Goal: Information Seeking & Learning: Find contact information

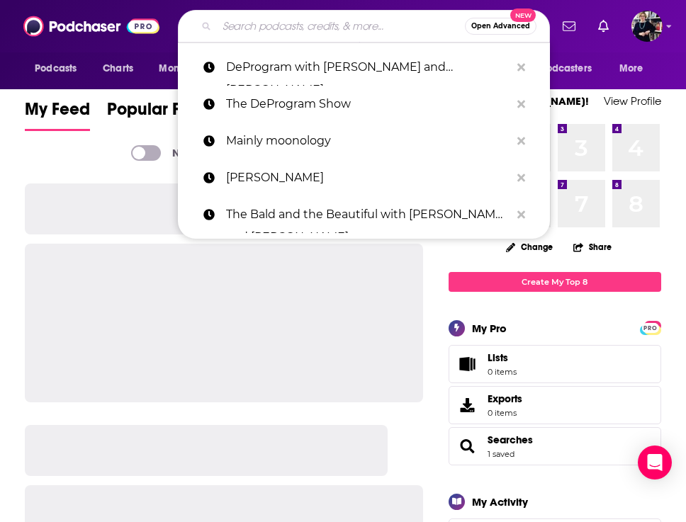
click at [278, 25] on input "Search podcasts, credits, & more..." at bounding box center [341, 26] width 248 height 23
paste input "[PERSON_NAME]"
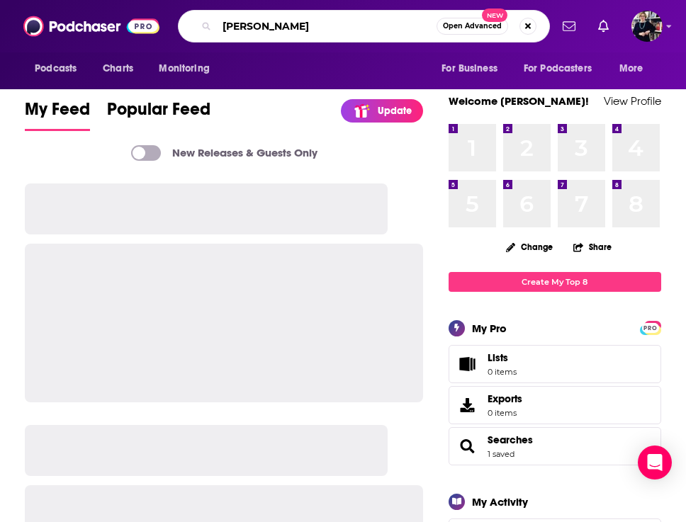
type input "[PERSON_NAME]"
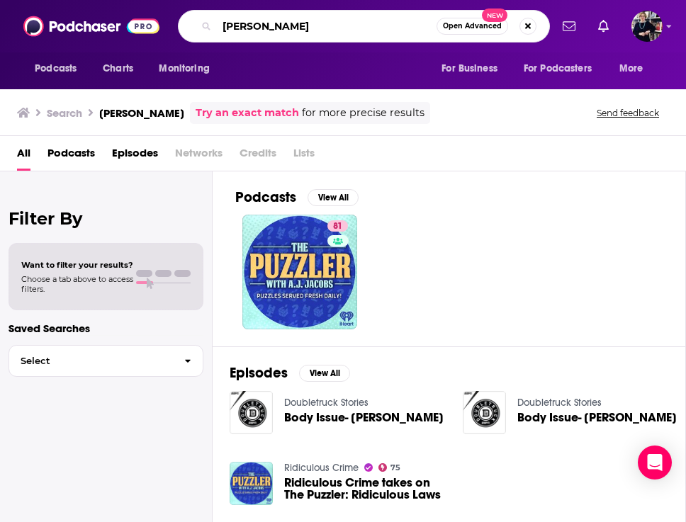
drag, startPoint x: 316, startPoint y: 29, endPoint x: 211, endPoint y: 28, distance: 104.8
click at [211, 29] on div "Neely Lohmann Open Advanced New" at bounding box center [364, 26] width 372 height 33
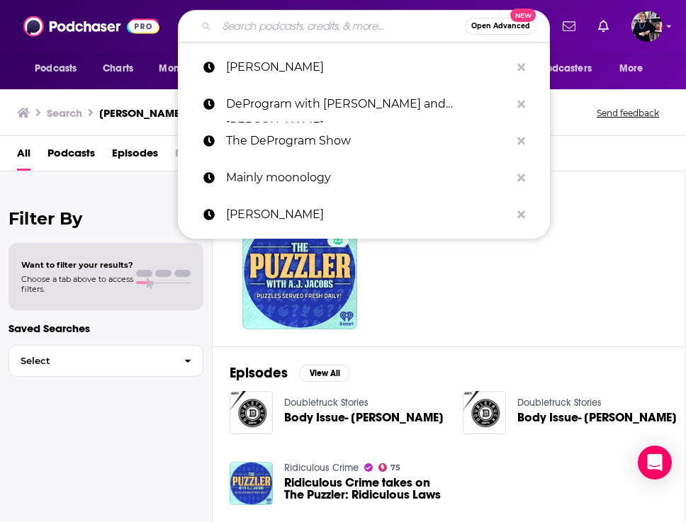
type input "f"
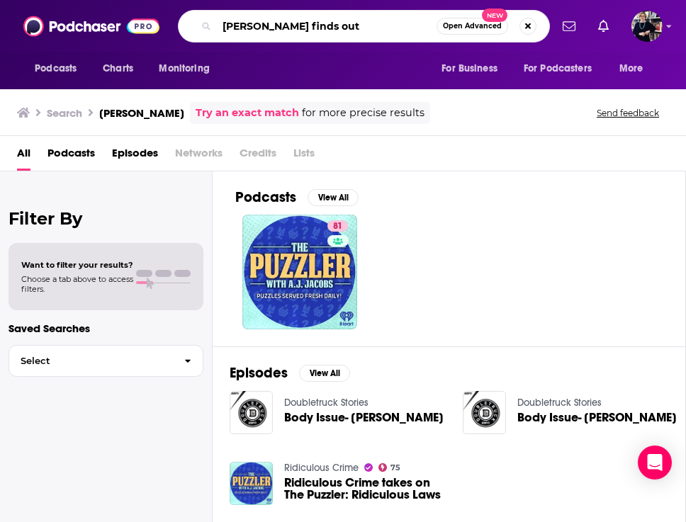
type input "pablo finds out"
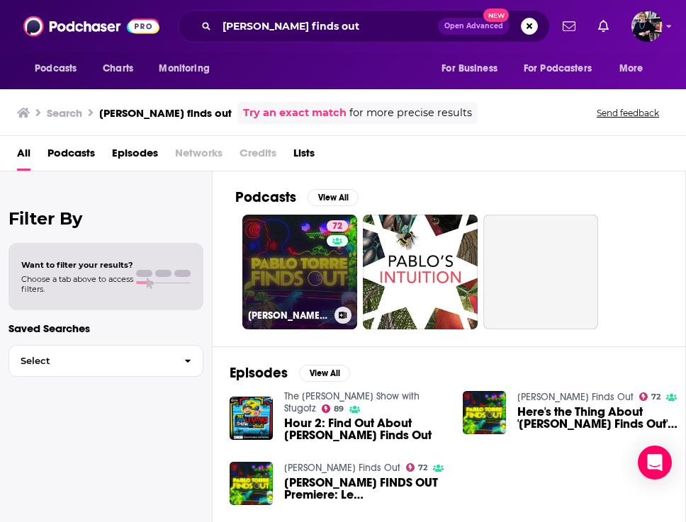
click at [313, 295] on link "72 Pablo Torre Finds Out" at bounding box center [299, 272] width 115 height 115
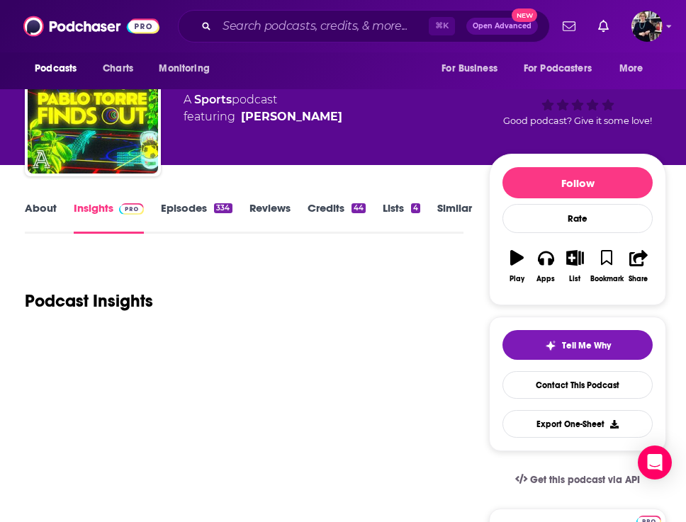
scroll to position [59, 0]
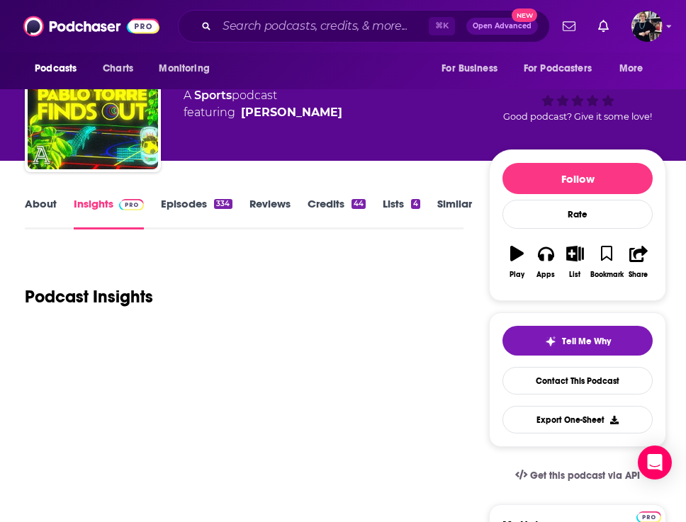
click at [179, 214] on link "Episodes 334" at bounding box center [196, 213] width 71 height 33
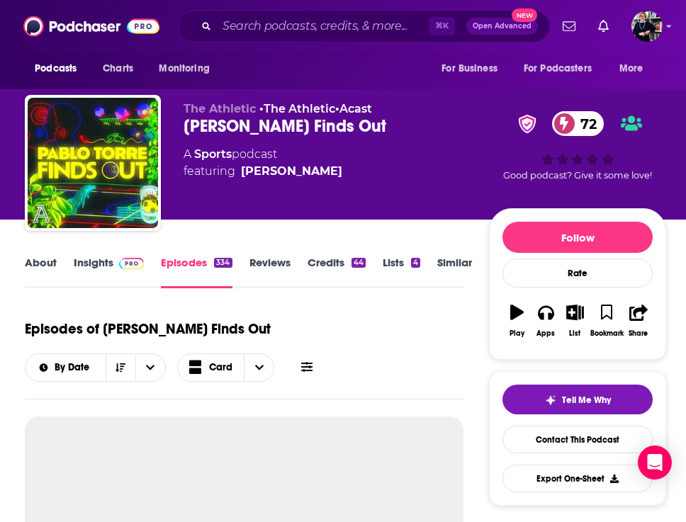
click at [329, 263] on link "Credits 44" at bounding box center [336, 272] width 58 height 33
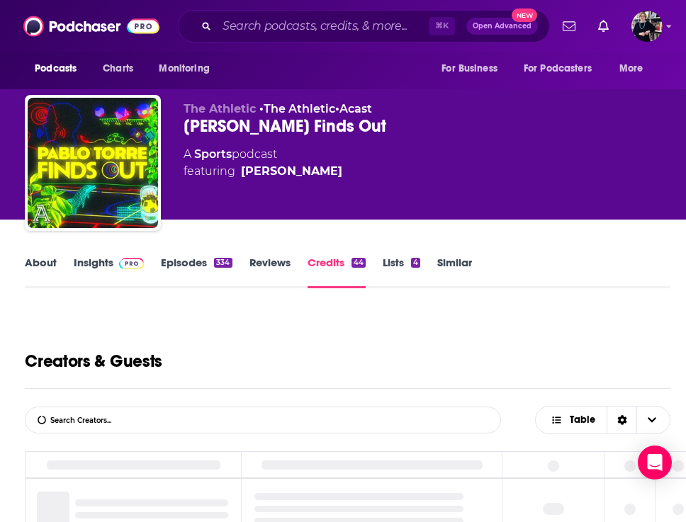
click at [277, 269] on link "Reviews" at bounding box center [269, 272] width 41 height 33
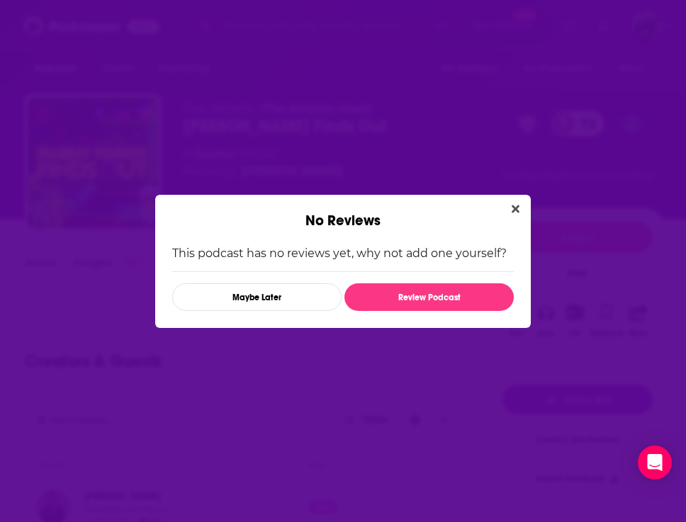
click at [72, 262] on div "No Reviews This podcast has no reviews yet, why not add one yourself? Maybe Lat…" at bounding box center [343, 261] width 686 height 522
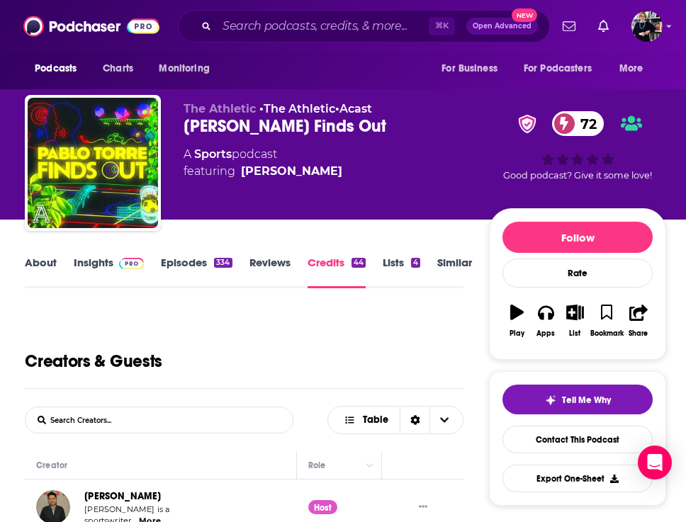
click at [43, 258] on link "About" at bounding box center [41, 272] width 32 height 33
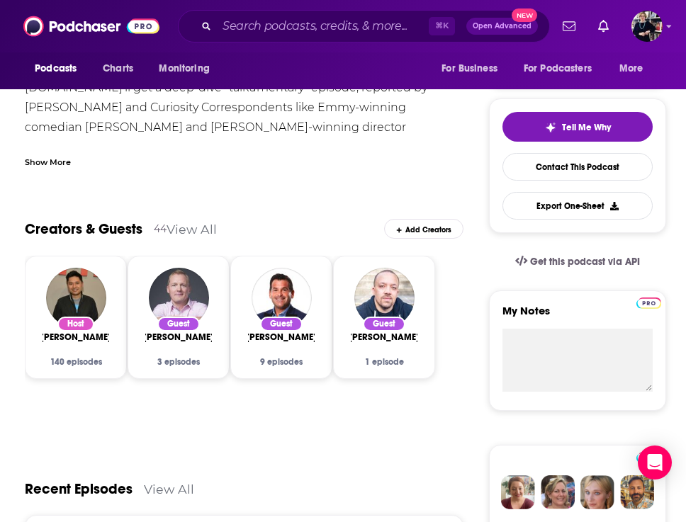
scroll to position [295, 0]
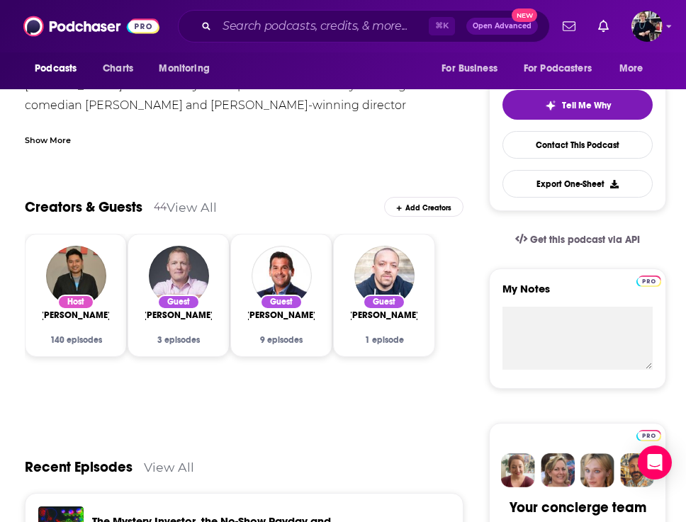
click at [98, 329] on div "Host Pablo Torre 140 episodes" at bounding box center [75, 325] width 67 height 39
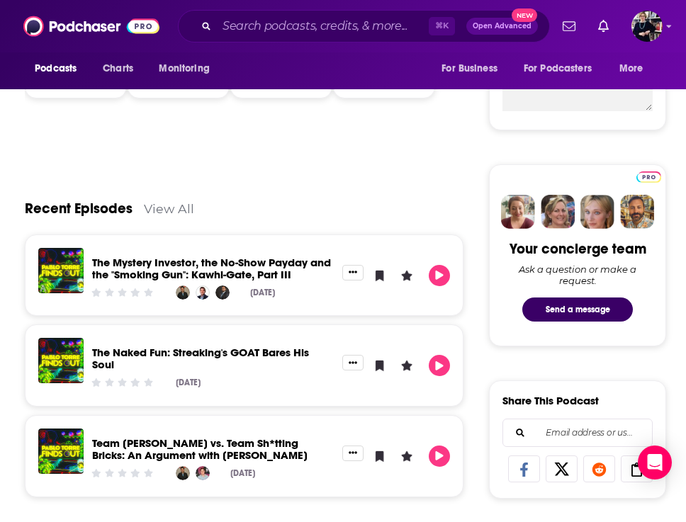
scroll to position [0, 0]
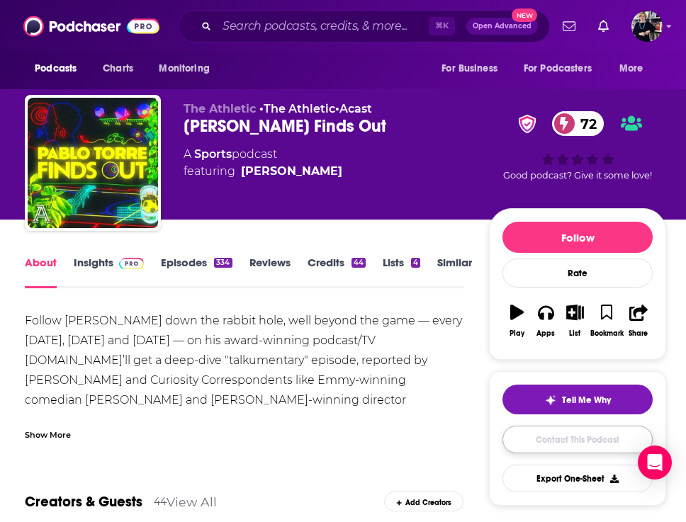
click at [589, 447] on link "Contact This Podcast" at bounding box center [577, 440] width 150 height 28
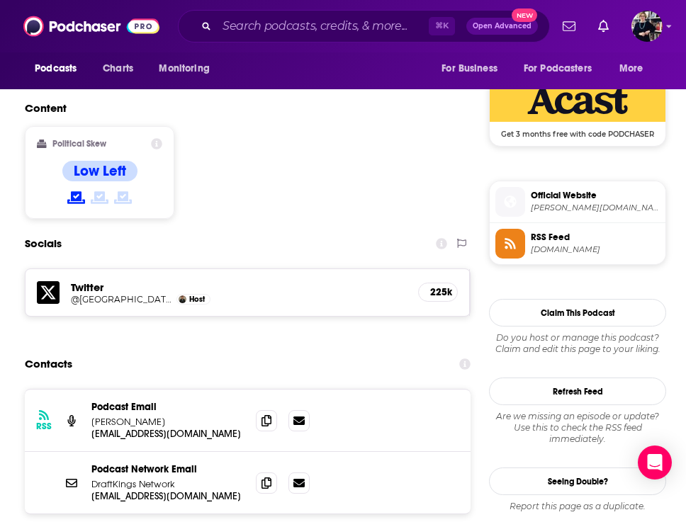
scroll to position [1142, 0]
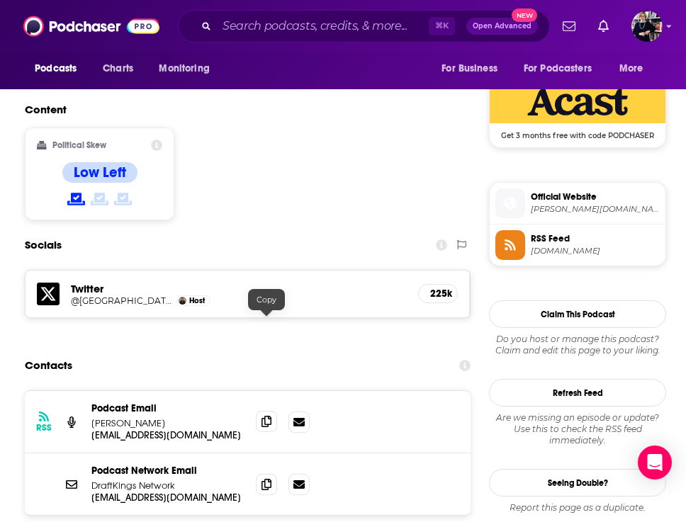
click at [263, 416] on icon at bounding box center [266, 421] width 10 height 11
click at [164, 429] on p "info+68b1d0ea993d10acb9c3fe4f@mg-eu.acast.com" at bounding box center [167, 435] width 153 height 12
click at [295, 416] on icon at bounding box center [298, 421] width 11 height 11
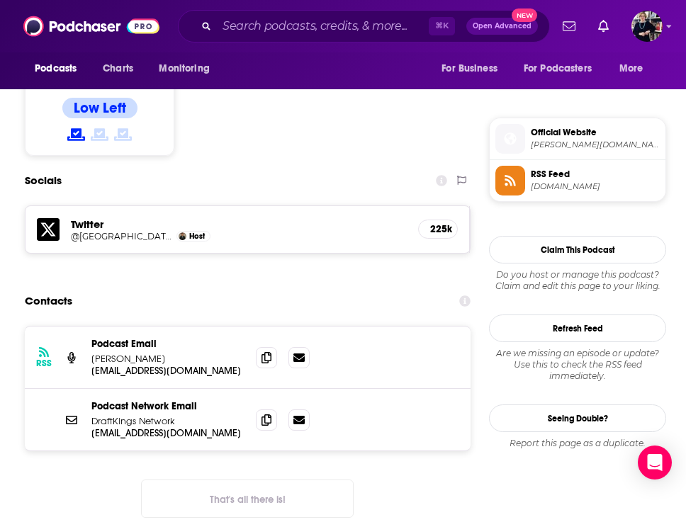
scroll to position [1216, 0]
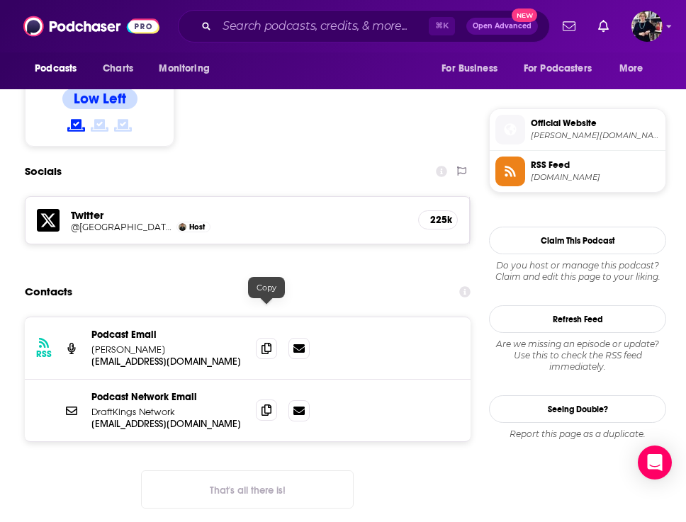
click at [263, 399] on span at bounding box center [266, 409] width 21 height 21
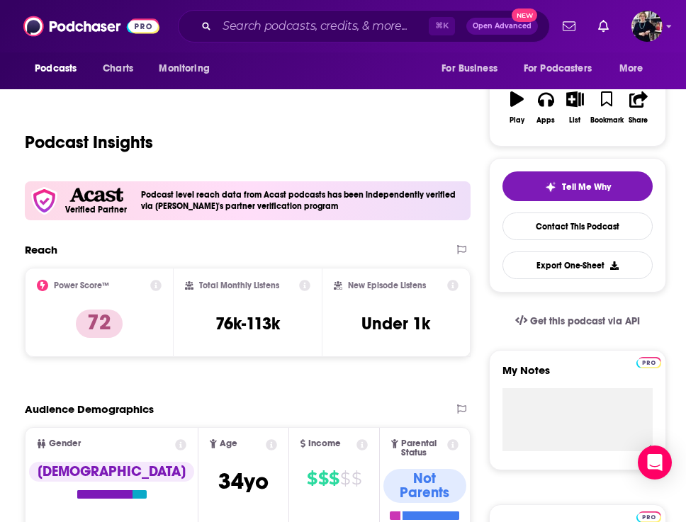
scroll to position [0, 0]
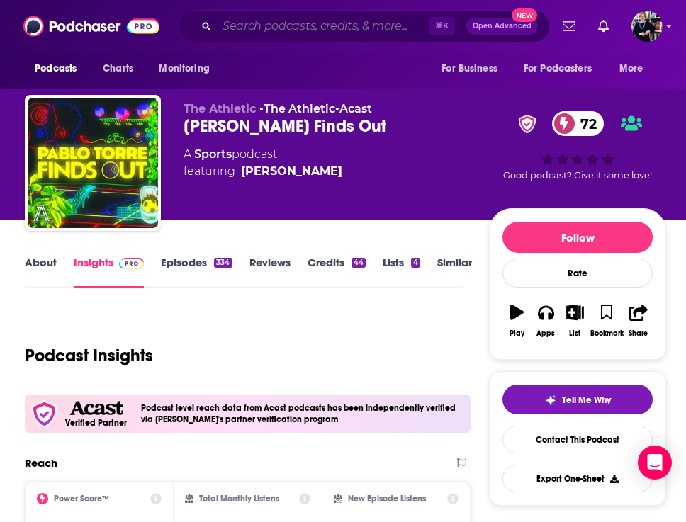
click at [288, 33] on input "Search podcasts, credits, & more..." at bounding box center [323, 26] width 212 height 23
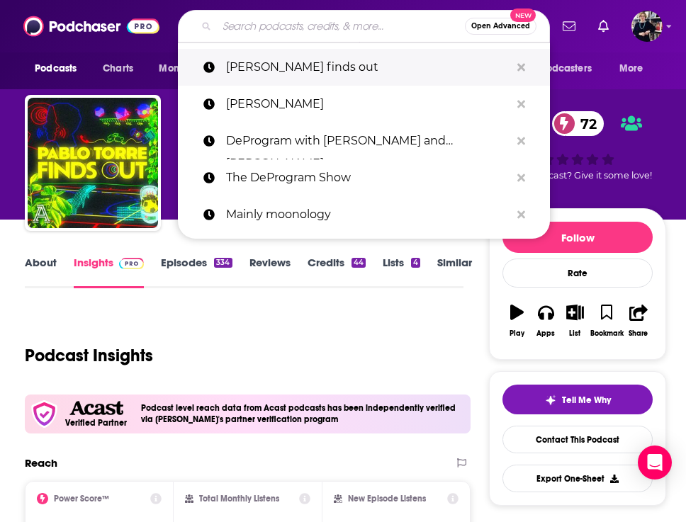
paste input "Jen Friedman"
type input "Jen Friedman"
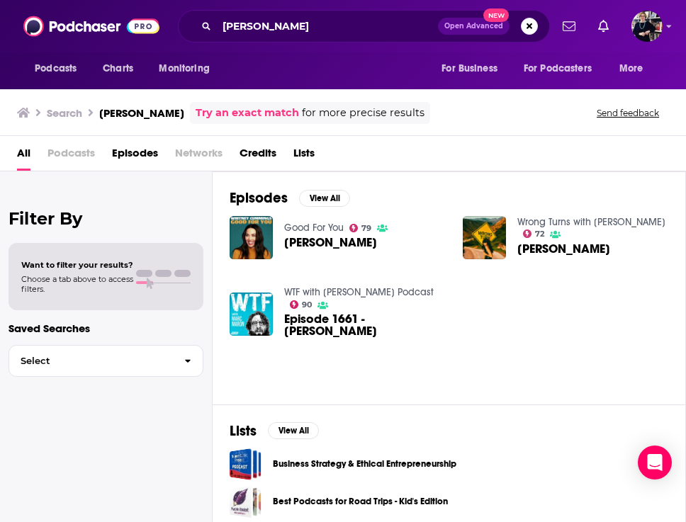
click at [305, 237] on span "Jena Friedman" at bounding box center [330, 243] width 93 height 12
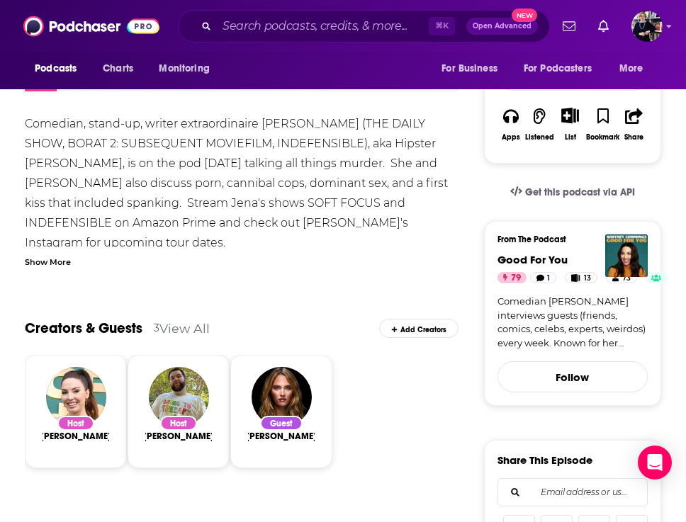
scroll to position [236, 0]
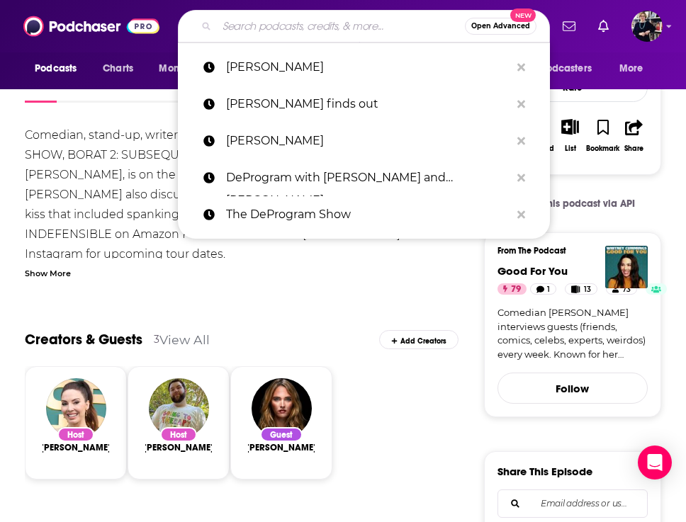
click at [368, 32] on input "Search podcasts, credits, & more..." at bounding box center [341, 26] width 248 height 23
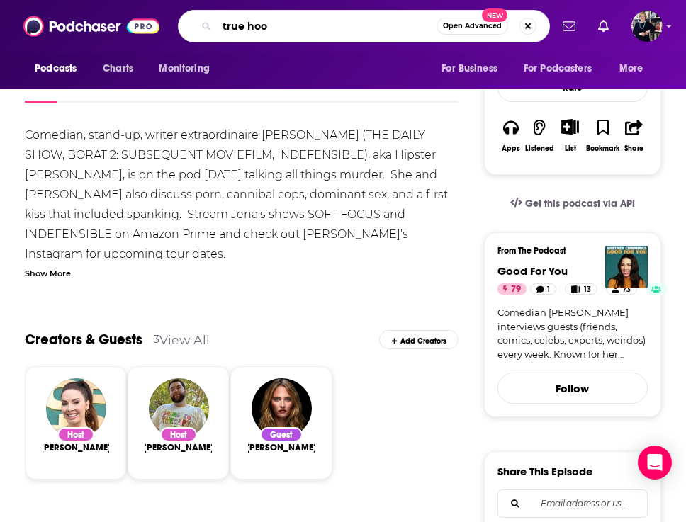
type input "true hoop"
